Goal: Task Accomplishment & Management: Manage account settings

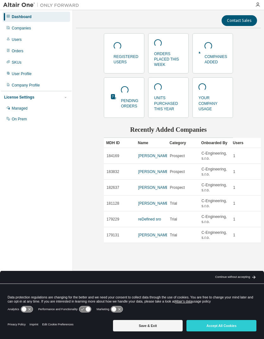
click at [248, 327] on button "Accept All Cookies" at bounding box center [221, 325] width 70 height 11
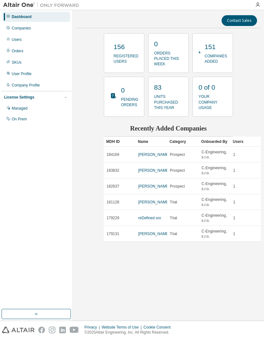
click at [40, 30] on div "Companies" at bounding box center [36, 28] width 67 height 10
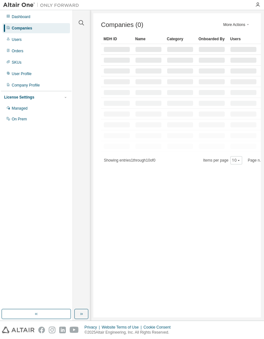
click at [84, 23] on icon "button" at bounding box center [82, 23] width 8 height 8
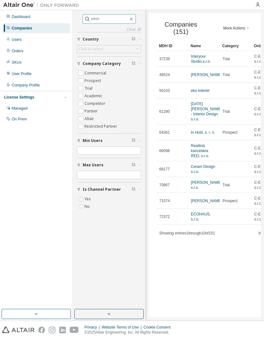
click at [119, 18] on input "text" at bounding box center [110, 19] width 38 height 6
type input "**********"
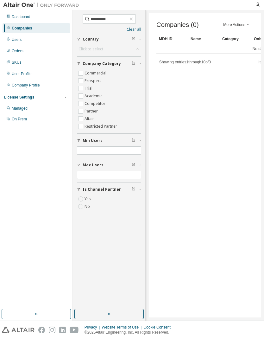
click at [134, 21] on icon "button" at bounding box center [131, 18] width 5 height 5
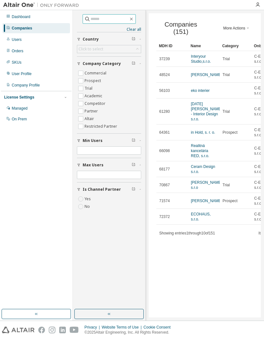
click at [117, 17] on input "text" at bounding box center [110, 19] width 38 height 6
type input "**********"
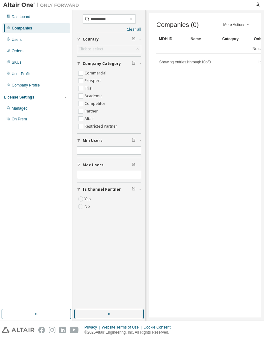
click at [134, 20] on icon "button" at bounding box center [131, 18] width 5 height 5
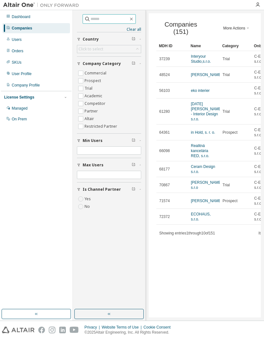
click at [117, 17] on input "text" at bounding box center [110, 19] width 38 height 6
type input "******"
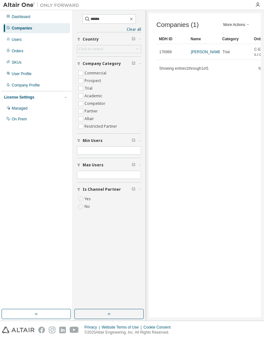
click at [201, 54] on link "[PERSON_NAME]" at bounding box center [206, 52] width 31 height 4
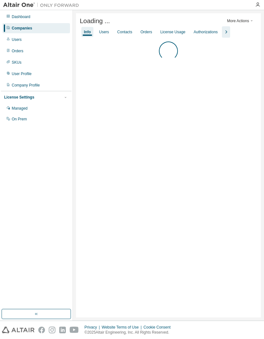
click at [227, 33] on icon "button" at bounding box center [226, 31] width 2 height 3
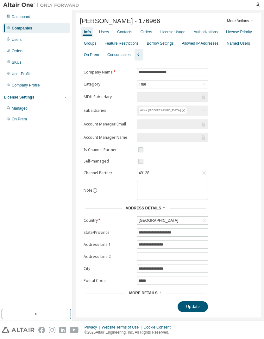
click at [182, 46] on div "Allowed IP Addresses" at bounding box center [200, 43] width 37 height 5
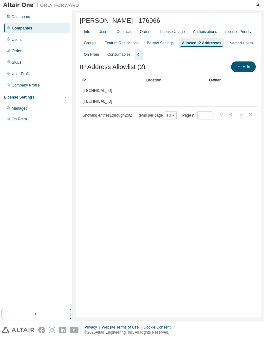
click at [124, 91] on div "[TECHNICAL_ID]" at bounding box center [112, 90] width 58 height 5
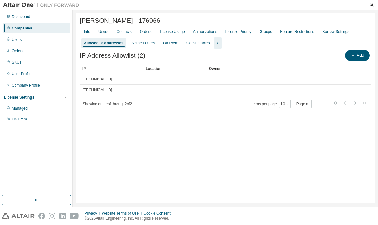
click at [101, 81] on span "[TECHNICAL_ID]" at bounding box center [97, 79] width 29 height 5
click at [112, 81] on div "[TECHNICAL_ID]" at bounding box center [112, 79] width 58 height 5
click at [108, 81] on div "[TECHNICAL_ID]" at bounding box center [112, 79] width 58 height 5
click at [111, 80] on div "[TECHNICAL_ID]" at bounding box center [112, 79] width 58 height 5
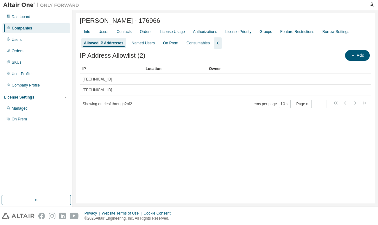
click at [115, 79] on div "[TECHNICAL_ID]" at bounding box center [112, 79] width 58 height 5
click at [116, 80] on div "[TECHNICAL_ID]" at bounding box center [112, 79] width 58 height 5
click at [252, 127] on div "[PERSON_NAME] - 176966 Clear Load Save Save As Field Operator Value Select filt…" at bounding box center [225, 108] width 299 height 190
click at [237, 79] on td at bounding box center [280, 79] width 149 height 11
click at [264, 74] on div "Owner" at bounding box center [281, 69] width 144 height 10
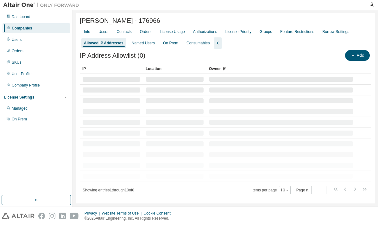
click at [264, 76] on td at bounding box center [280, 79] width 149 height 11
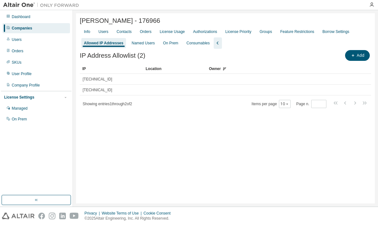
click at [264, 83] on td at bounding box center [280, 79] width 149 height 11
click at [264, 80] on td at bounding box center [280, 79] width 149 height 11
click at [264, 78] on td at bounding box center [280, 79] width 149 height 11
click at [89, 83] on td "[TECHNICAL_ID]" at bounding box center [111, 79] width 63 height 11
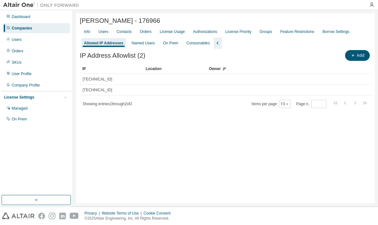
click at [89, 83] on td "[TECHNICAL_ID]" at bounding box center [111, 79] width 63 height 11
click at [88, 90] on span "[TECHNICAL_ID]" at bounding box center [97, 89] width 29 height 5
click at [89, 92] on span "[TECHNICAL_ID]" at bounding box center [97, 89] width 29 height 5
click at [93, 91] on span "[TECHNICAL_ID]" at bounding box center [97, 89] width 29 height 5
click at [141, 107] on div "Showing entries 1 through 2 of 2 Items per page 10 Page n. *" at bounding box center [225, 103] width 291 height 9
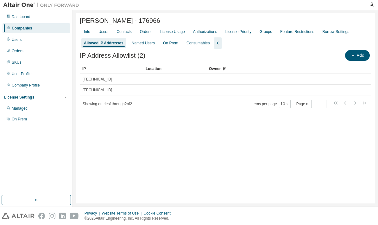
click at [123, 79] on div "[TECHNICAL_ID]" at bounding box center [112, 79] width 58 height 5
click at [264, 74] on div "Owner" at bounding box center [281, 69] width 144 height 10
click at [264, 94] on icon at bounding box center [365, 90] width 6 height 8
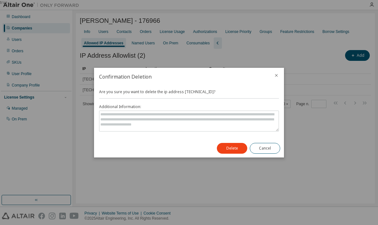
click at [237, 148] on button "Delete" at bounding box center [232, 148] width 30 height 11
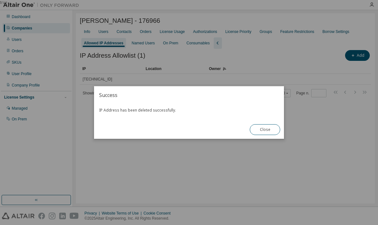
click at [107, 81] on div "true" at bounding box center [189, 112] width 378 height 225
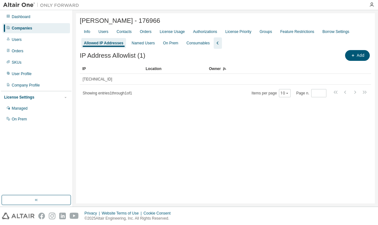
click at [264, 82] on icon at bounding box center [364, 79] width 4 height 5
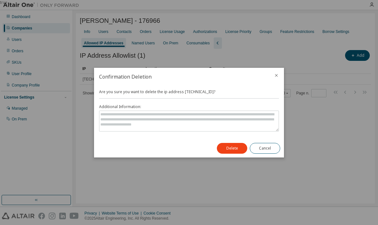
click at [232, 148] on button "Delete" at bounding box center [232, 148] width 30 height 11
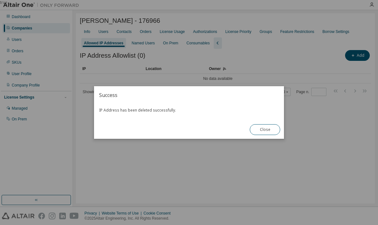
click at [264, 131] on button "Close" at bounding box center [265, 129] width 30 height 11
